Goal: Task Accomplishment & Management: Manage account settings

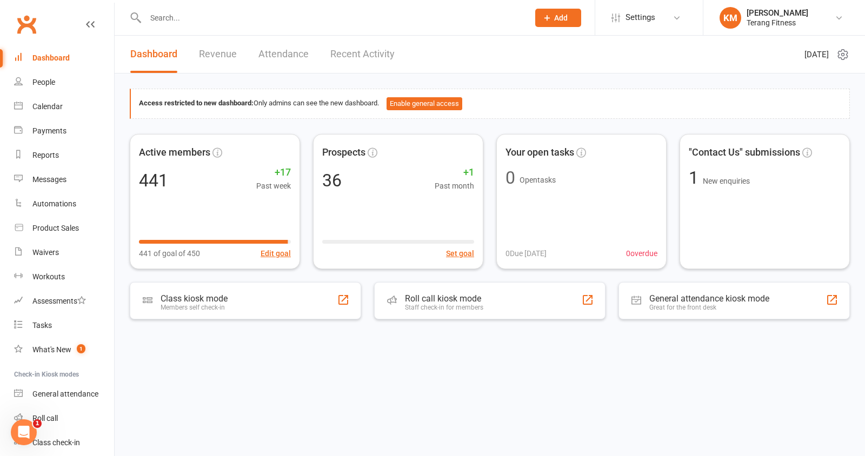
click at [208, 17] on input "text" at bounding box center [331, 17] width 379 height 15
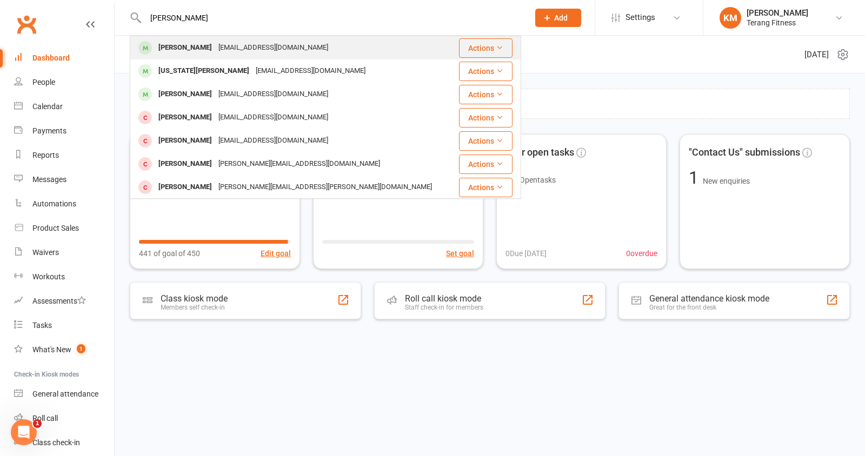
type input "[PERSON_NAME]"
click at [203, 51] on div "[PERSON_NAME]" at bounding box center [185, 48] width 60 height 16
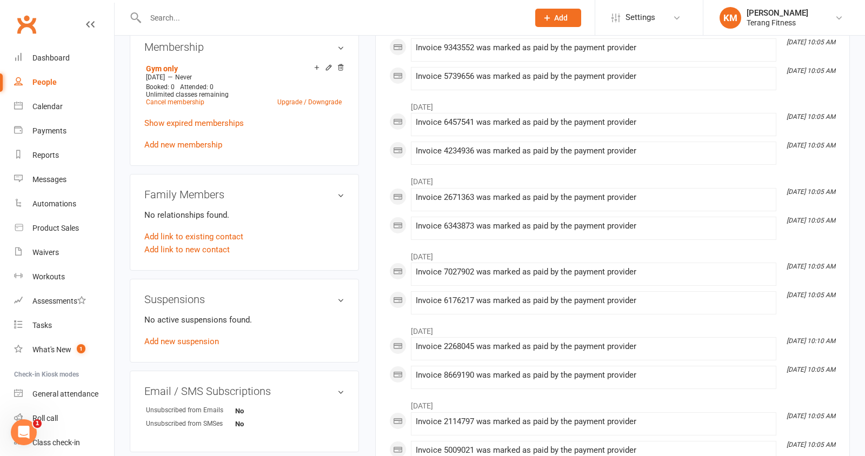
scroll to position [368, 0]
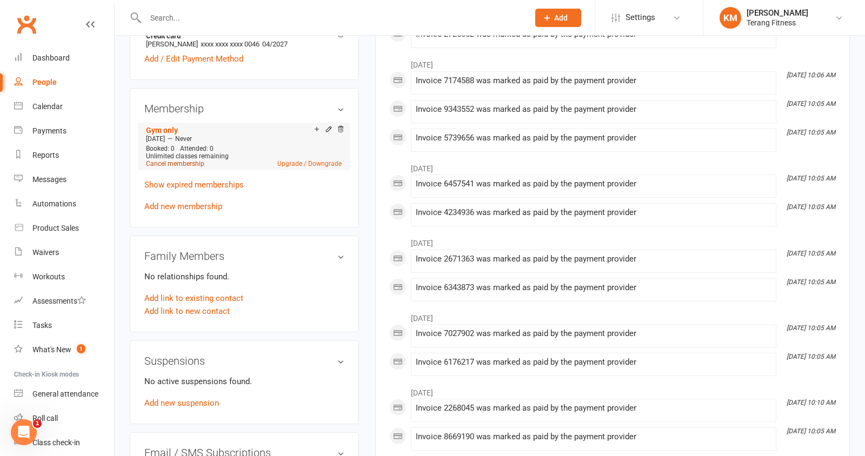
click at [199, 161] on link "Cancel membership" at bounding box center [175, 164] width 58 height 8
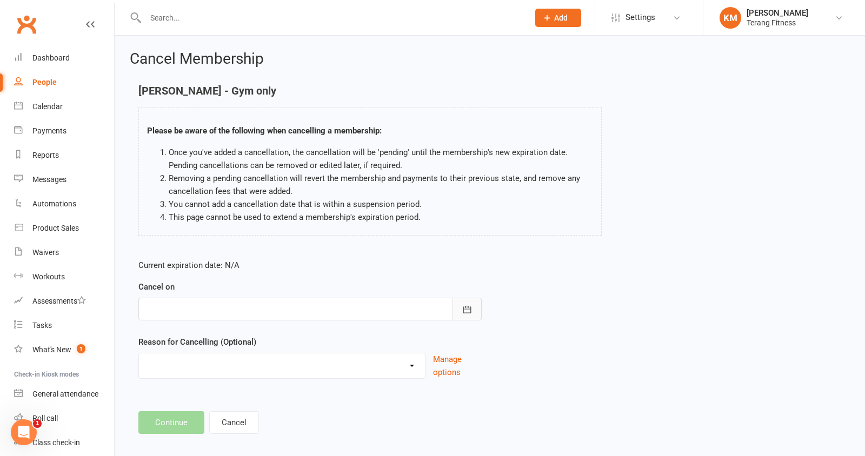
click at [464, 308] on icon "button" at bounding box center [467, 309] width 8 height 7
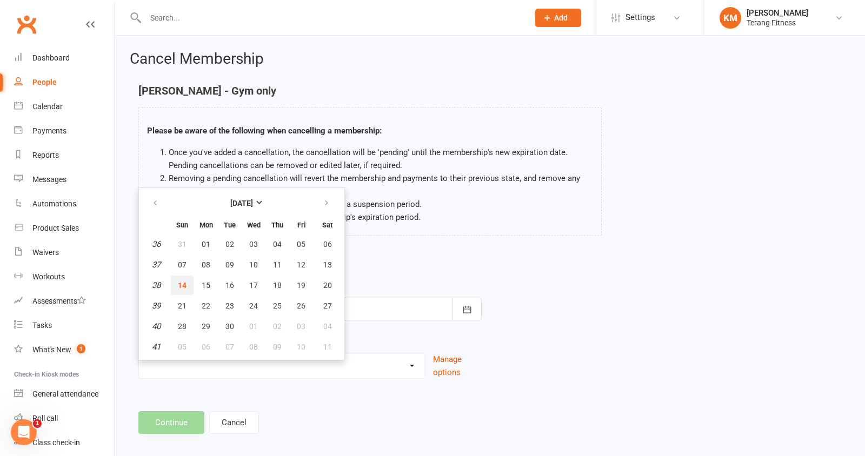
click at [179, 281] on span "14" at bounding box center [182, 285] width 9 height 9
type input "[DATE]"
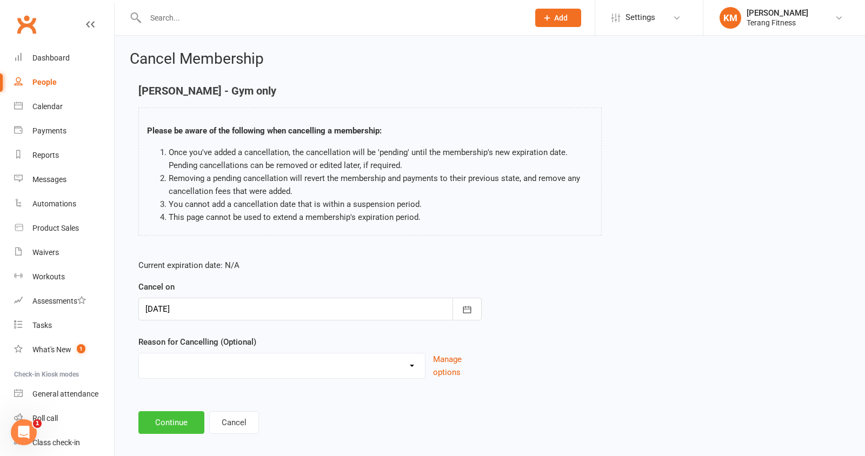
click at [156, 417] on button "Continue" at bounding box center [171, 422] width 66 height 23
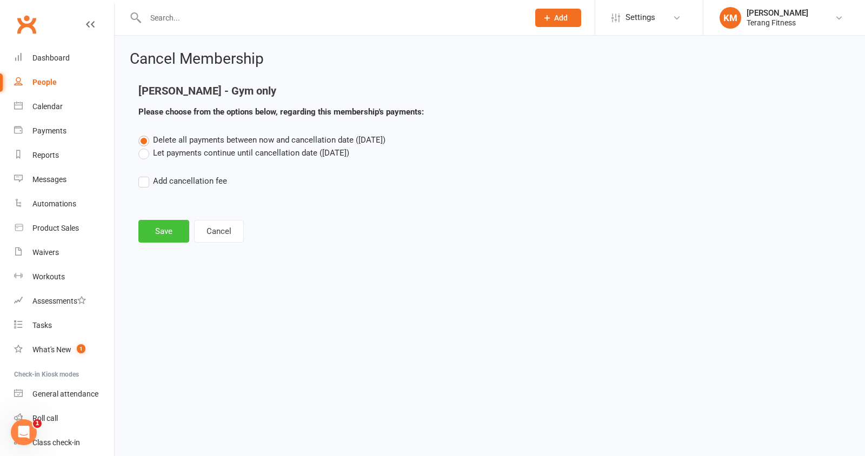
click at [171, 230] on button "Save" at bounding box center [163, 231] width 51 height 23
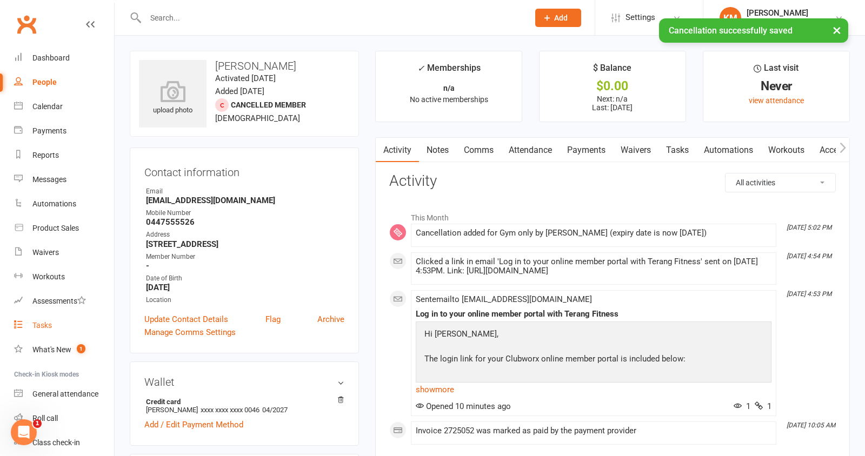
click at [43, 328] on div "Tasks" at bounding box center [41, 325] width 19 height 9
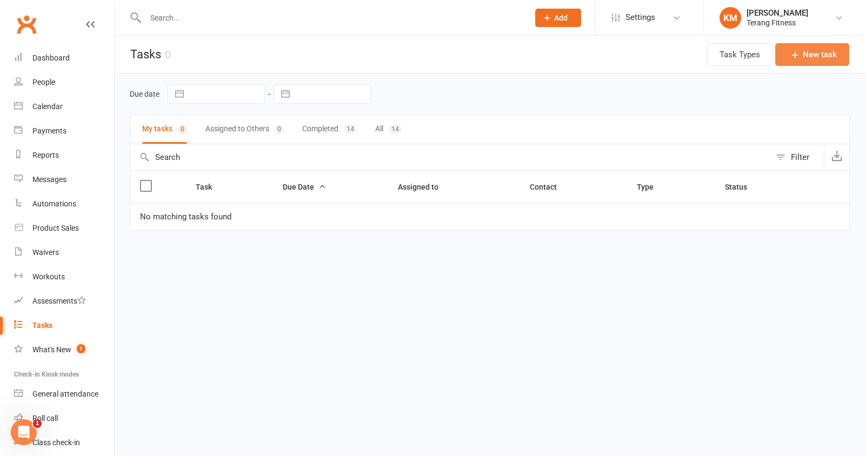
click at [799, 56] on icon "button" at bounding box center [795, 54] width 11 height 11
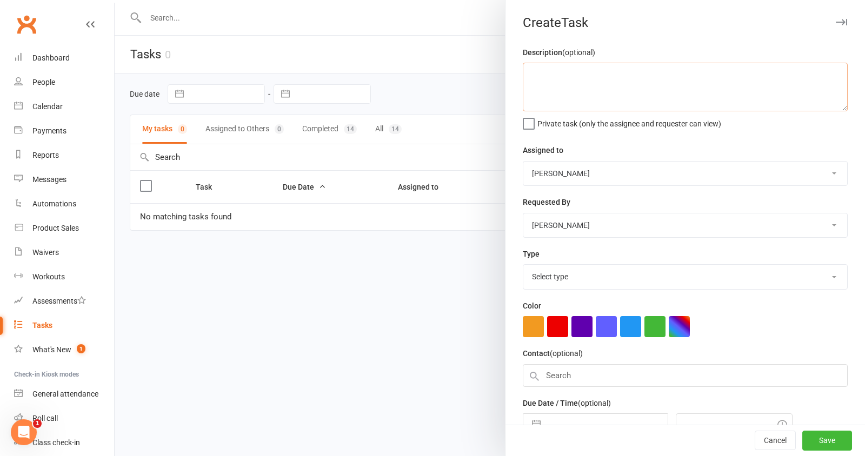
click at [671, 93] on textarea at bounding box center [685, 87] width 325 height 49
type textarea "Cancel [PERSON_NAME] card"
click at [605, 279] on select "Select type E-mail Meeting Phone call Add new task type" at bounding box center [685, 277] width 324 height 24
select select "7628"
click at [559, 331] on button "button" at bounding box center [557, 326] width 21 height 21
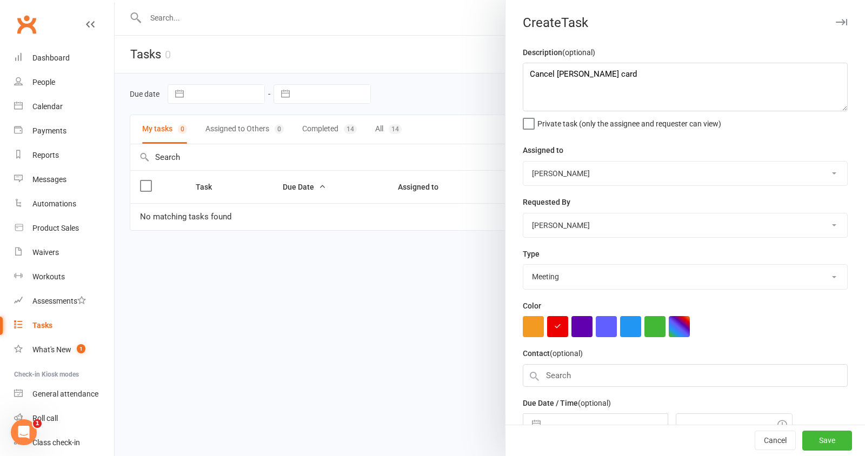
scroll to position [57, 0]
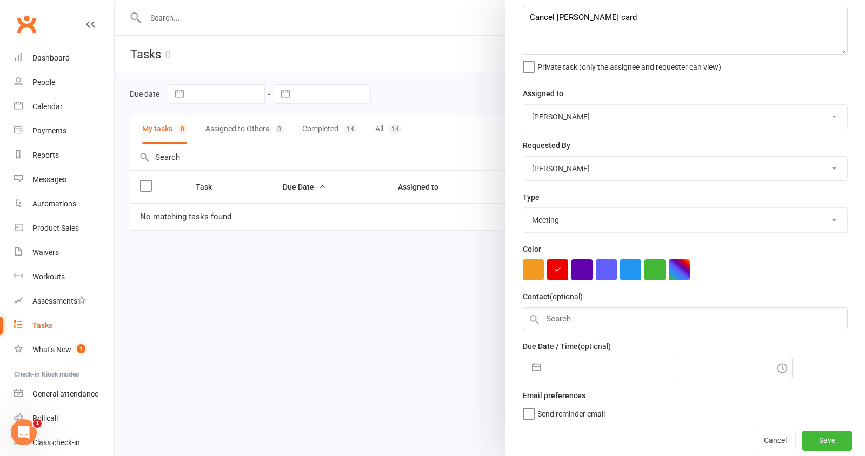
click at [538, 363] on button "button" at bounding box center [536, 368] width 19 height 22
select select "7"
select select "2025"
select select "8"
select select "2025"
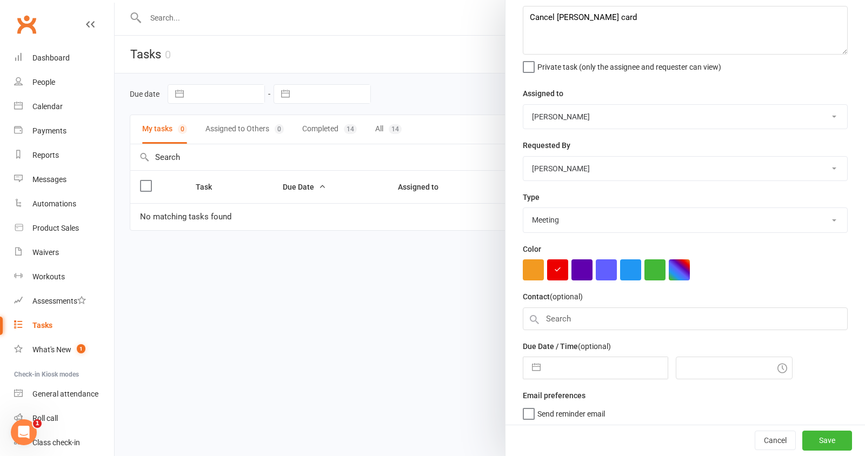
select select "9"
select select "2025"
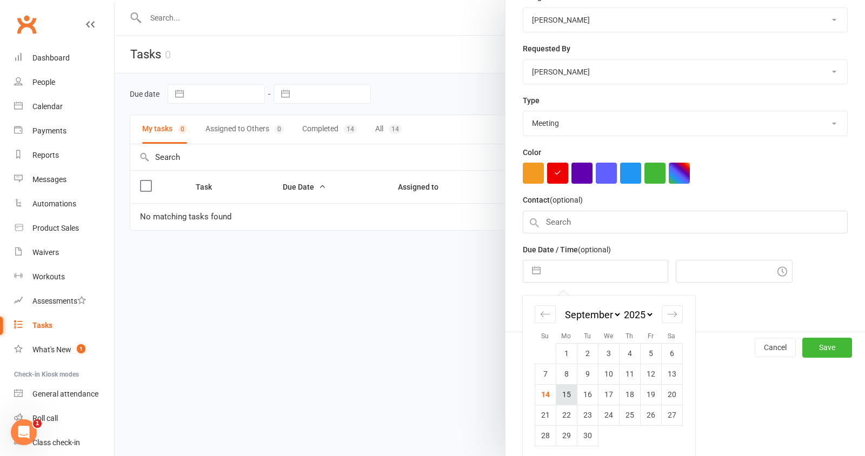
click at [565, 392] on td "15" at bounding box center [566, 394] width 21 height 21
type input "[DATE]"
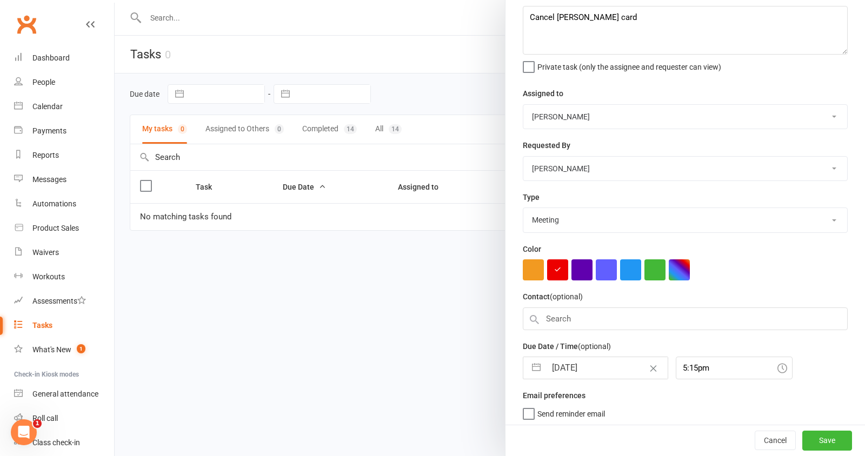
click at [777, 365] on icon at bounding box center [782, 368] width 10 height 10
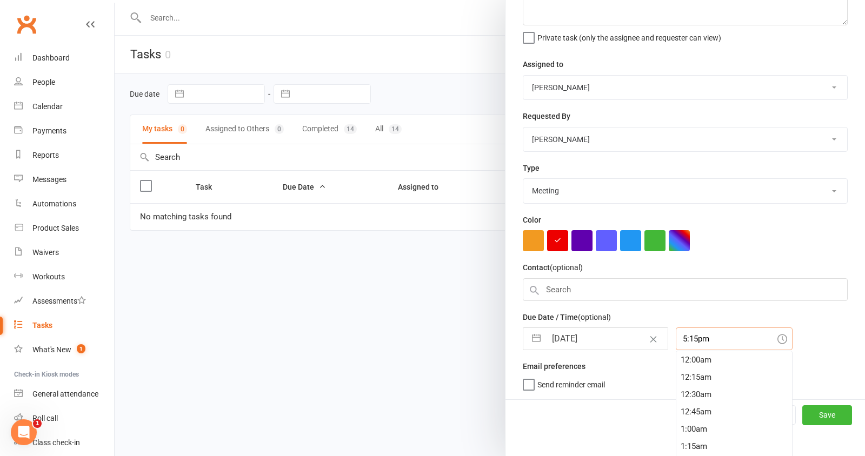
click at [693, 350] on div "5:15pm 12:00am 12:15am 12:30am 12:45am 1:00am 1:15am 1:30am 1:45am 2:00am 2:15a…" at bounding box center [734, 339] width 117 height 23
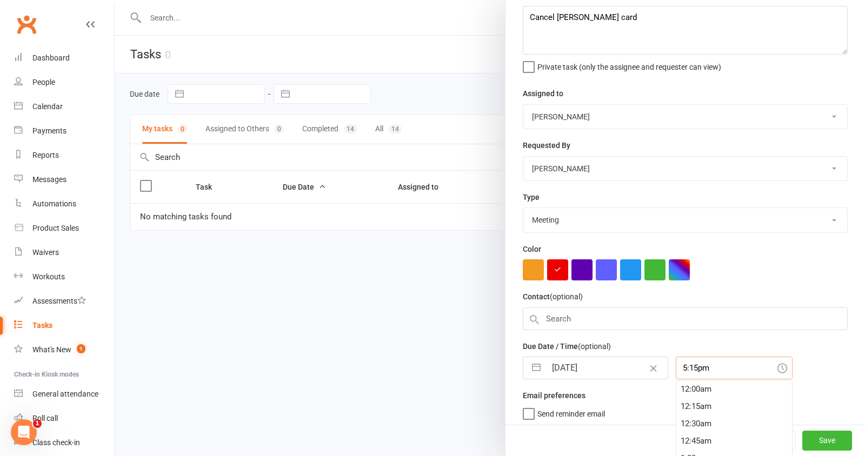
scroll to position [57, 0]
click at [777, 369] on icon at bounding box center [782, 368] width 10 height 10
click at [698, 369] on input "5:00am" at bounding box center [734, 368] width 117 height 23
click at [676, 431] on div "7:30am" at bounding box center [734, 435] width 116 height 17
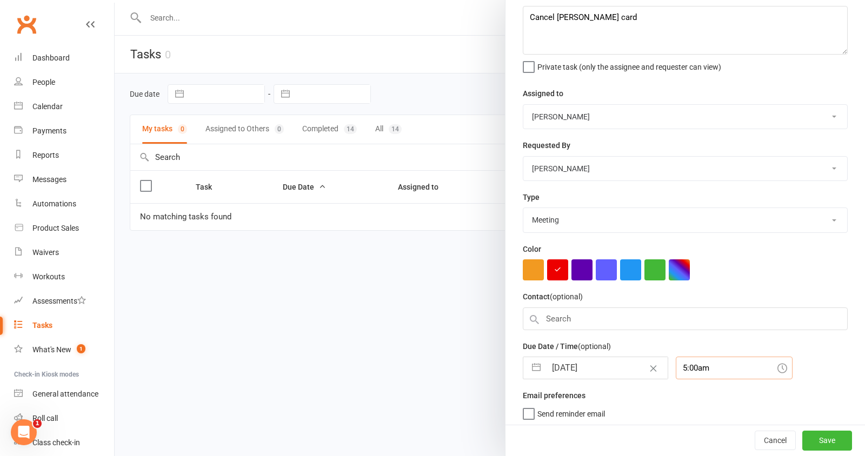
type input "7:30am"
click at [832, 440] on button "Save" at bounding box center [827, 440] width 50 height 19
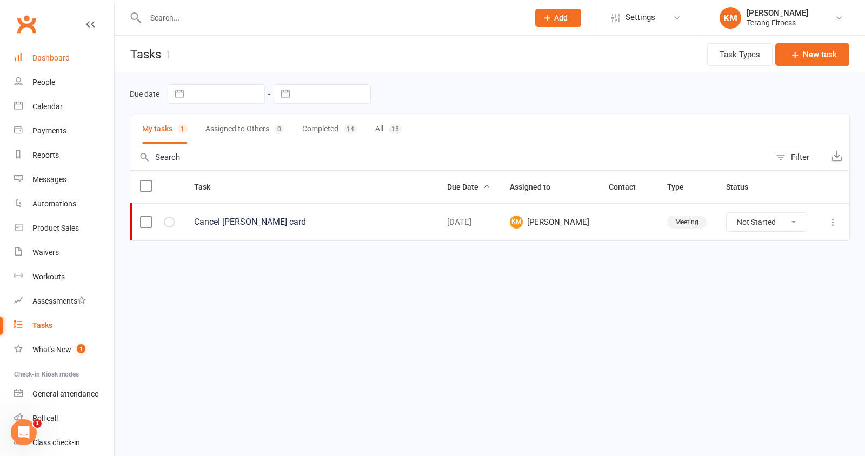
click at [44, 56] on div "Dashboard" at bounding box center [50, 58] width 37 height 9
